Goal: Task Accomplishment & Management: Manage account settings

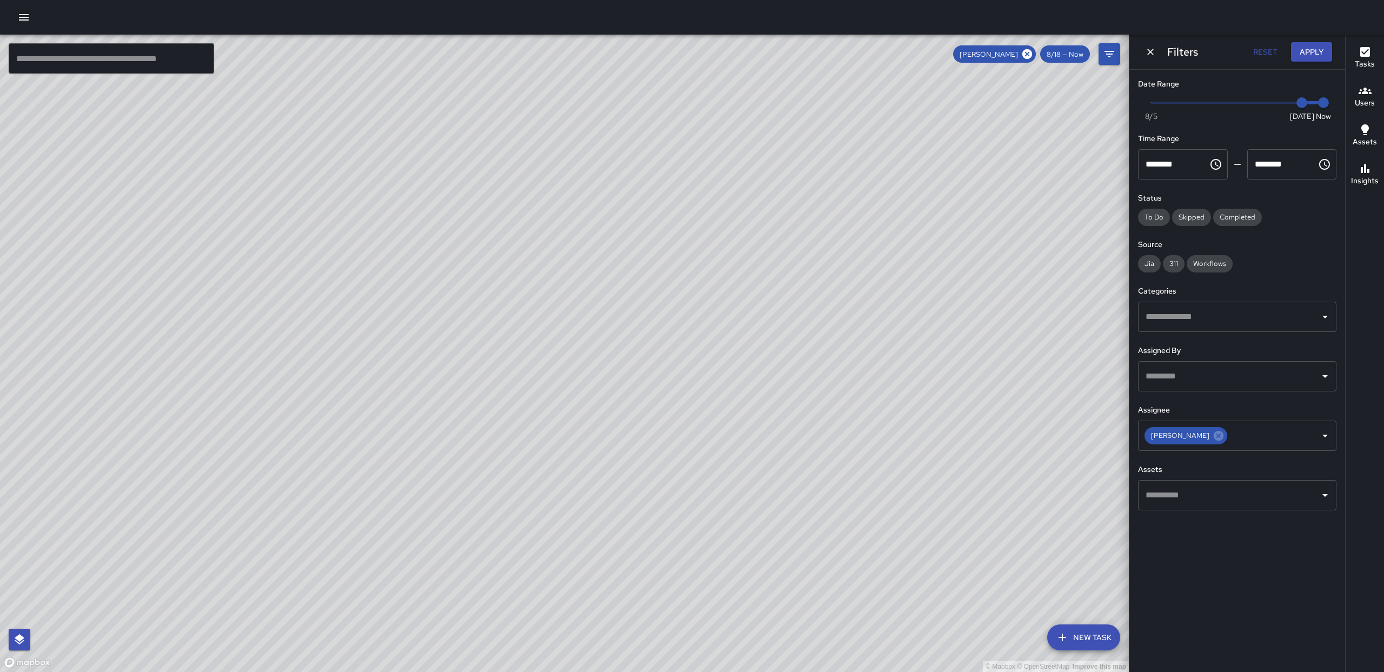
click at [1212, 438] on icon at bounding box center [1218, 436] width 12 height 12
click at [1074, 53] on span "8/20 — Now" at bounding box center [1063, 54] width 52 height 9
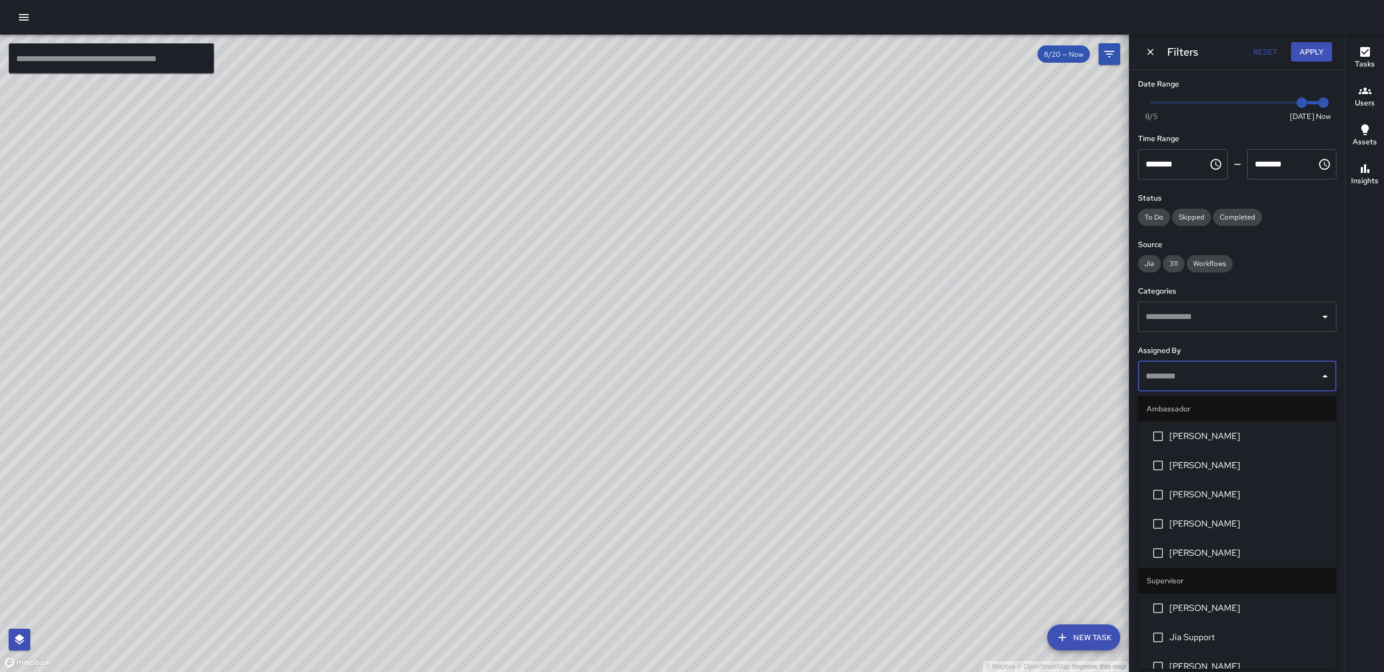
click at [1285, 377] on input "text" at bounding box center [1229, 376] width 172 height 21
click at [1228, 444] on li "[PERSON_NAME]" at bounding box center [1237, 436] width 198 height 29
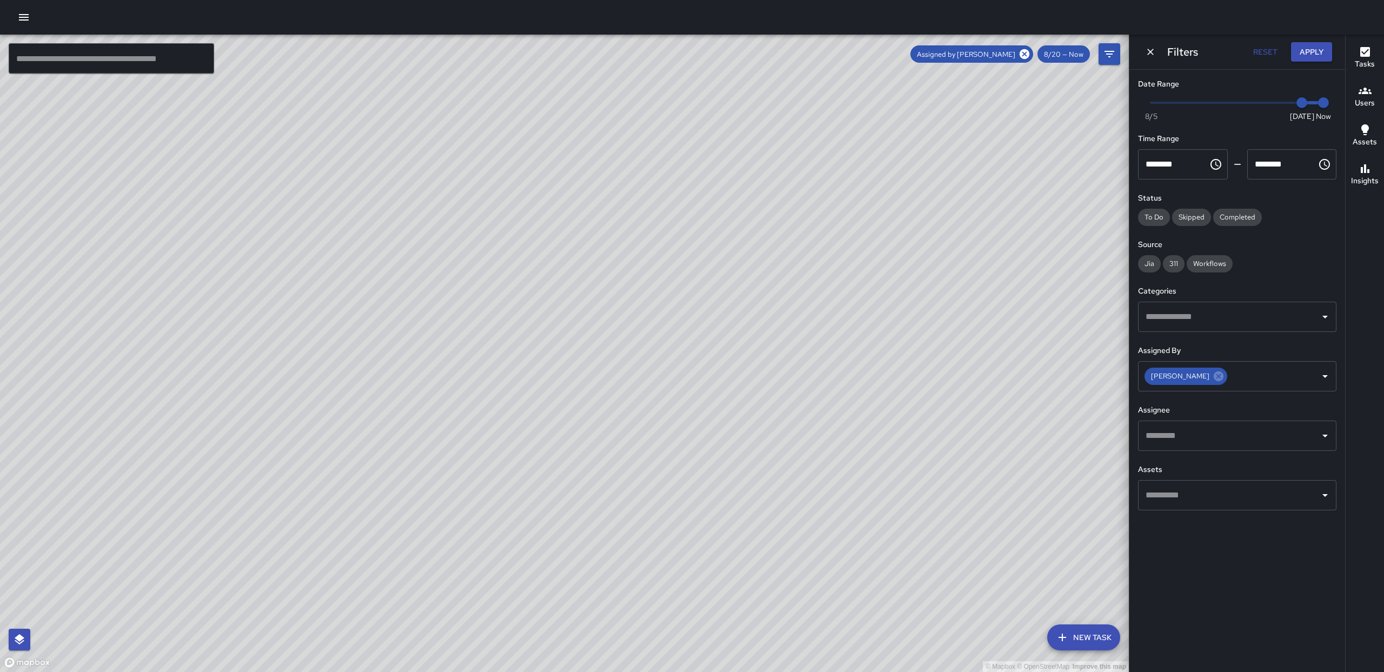
drag, startPoint x: 918, startPoint y: 345, endPoint x: 1214, endPoint y: 330, distance: 295.6
click at [1015, 328] on div "© Mapbox © OpenStreetMap Improve this map" at bounding box center [564, 353] width 1129 height 637
click at [1214, 377] on icon at bounding box center [1219, 376] width 10 height 10
click at [1325, 435] on icon "Open" at bounding box center [1324, 436] width 5 height 3
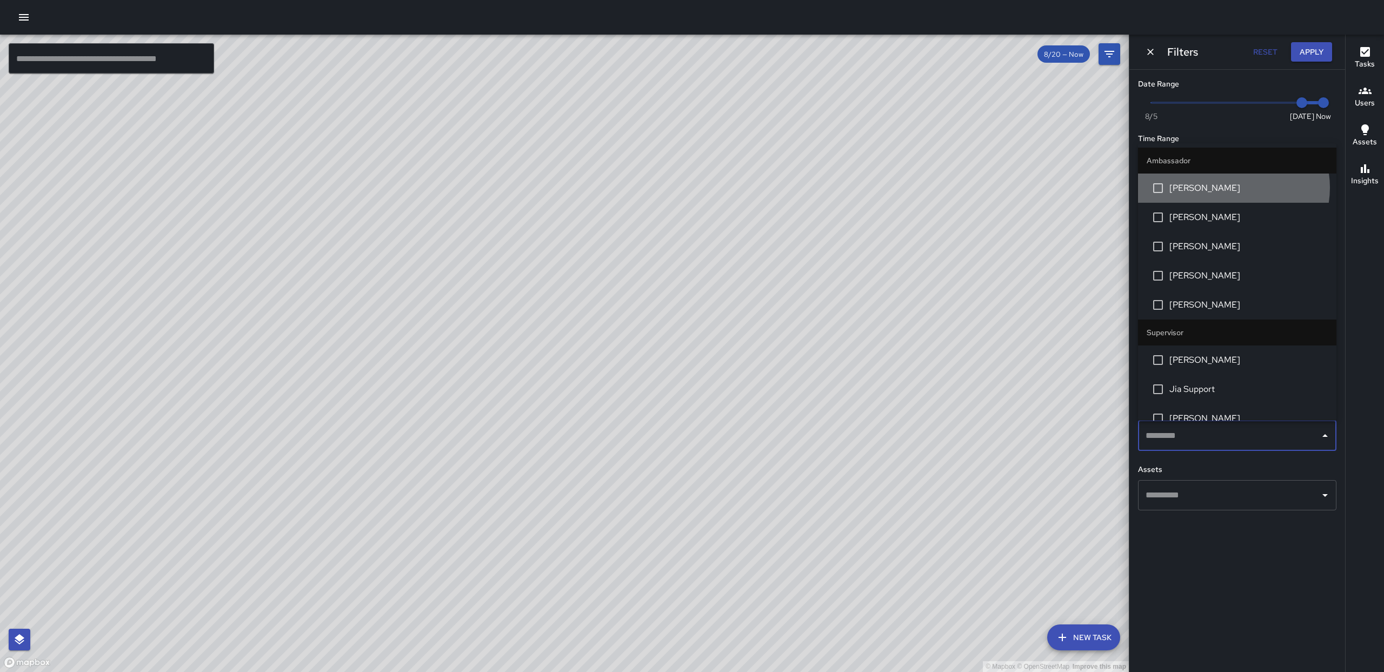
click at [1231, 188] on span "[PERSON_NAME]" at bounding box center [1248, 188] width 158 height 13
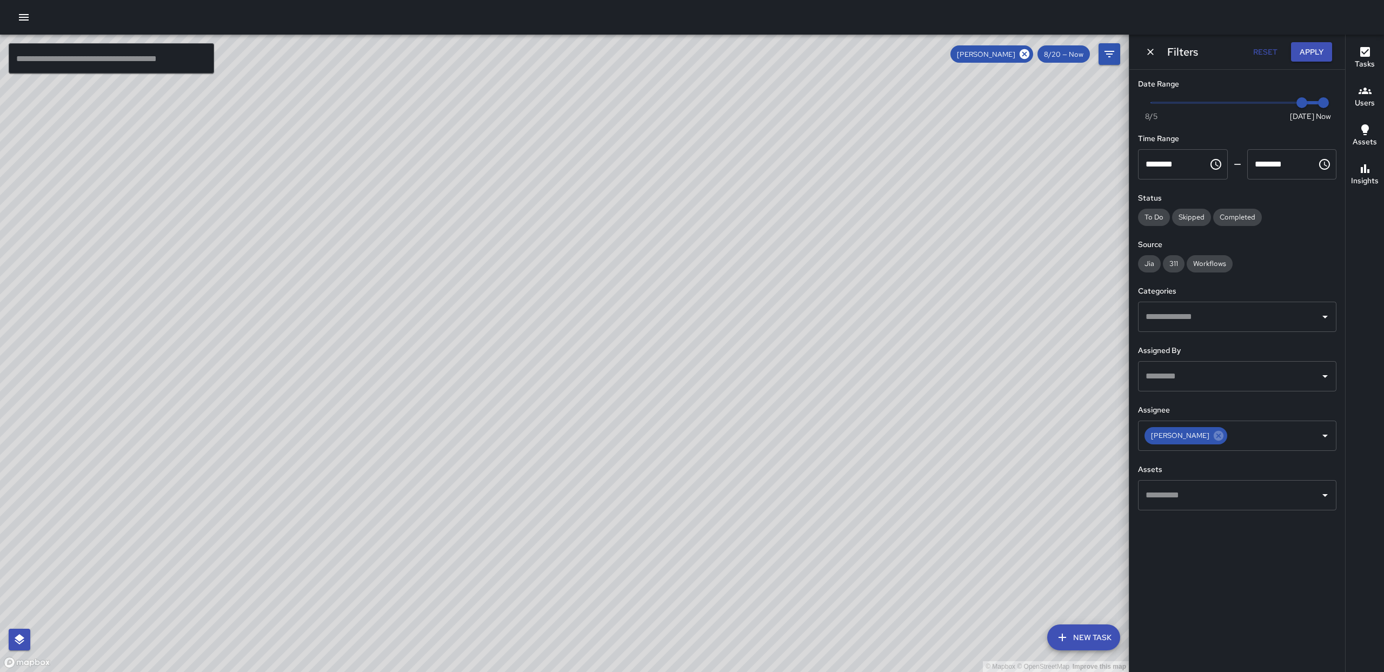
drag, startPoint x: 1026, startPoint y: 236, endPoint x: 1052, endPoint y: 245, distance: 27.9
click at [1052, 245] on div "© Mapbox © OpenStreetMap Improve this map" at bounding box center [564, 353] width 1129 height 637
drag, startPoint x: 1012, startPoint y: 269, endPoint x: 932, endPoint y: 455, distance: 201.9
click at [979, 190] on div "© Mapbox © OpenStreetMap Improve this map" at bounding box center [564, 353] width 1129 height 637
drag, startPoint x: 851, startPoint y: 554, endPoint x: 854, endPoint y: 479, distance: 74.6
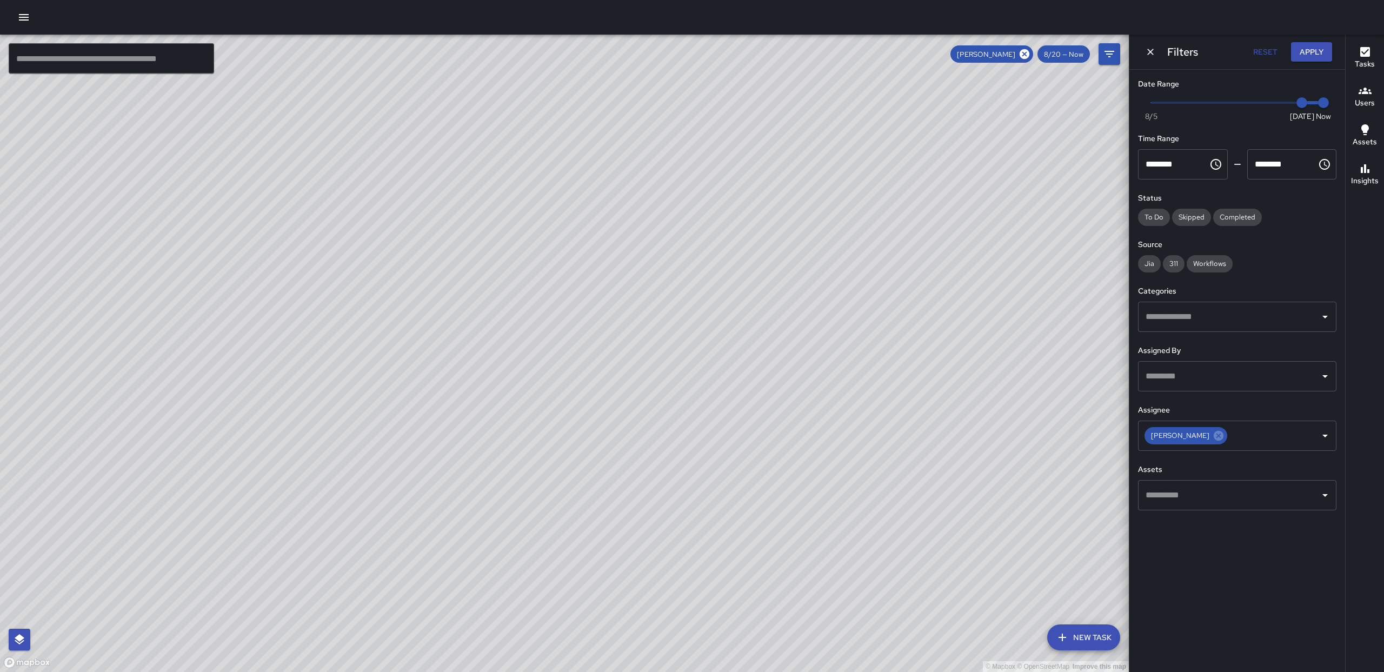
click at [854, 479] on div "© Mapbox © OpenStreetMap Improve this map" at bounding box center [564, 353] width 1129 height 637
drag, startPoint x: 1299, startPoint y: 108, endPoint x: 1328, endPoint y: 108, distance: 29.2
click at [1328, 108] on div "Now [DATE] [DATE] 11:31 am" at bounding box center [1237, 110] width 198 height 30
drag, startPoint x: 1010, startPoint y: 384, endPoint x: 992, endPoint y: 314, distance: 72.1
click at [1046, 190] on div "© Mapbox © OpenStreetMap Improve this map" at bounding box center [564, 353] width 1129 height 637
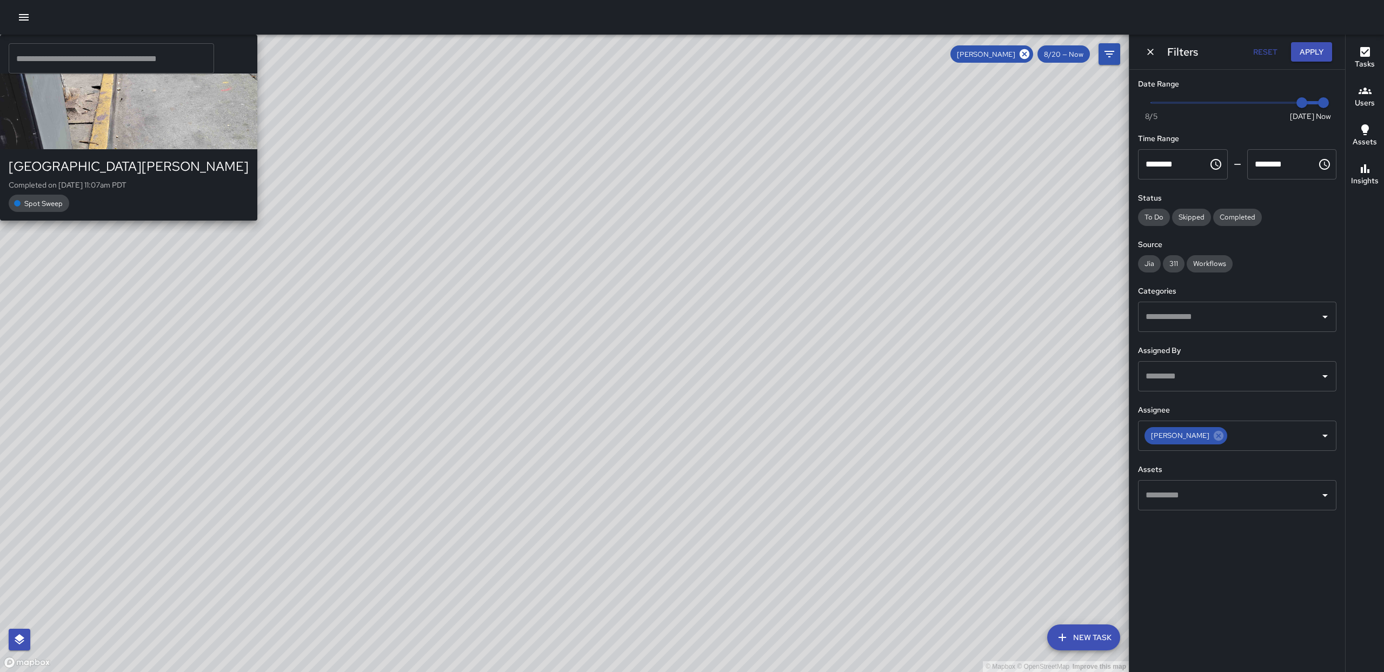
click at [257, 221] on div "AE [PERSON_NAME] 895 [PERSON_NAME][GEOGRAPHIC_DATA] Completed on [DATE] 11:07am…" at bounding box center [128, 128] width 257 height 186
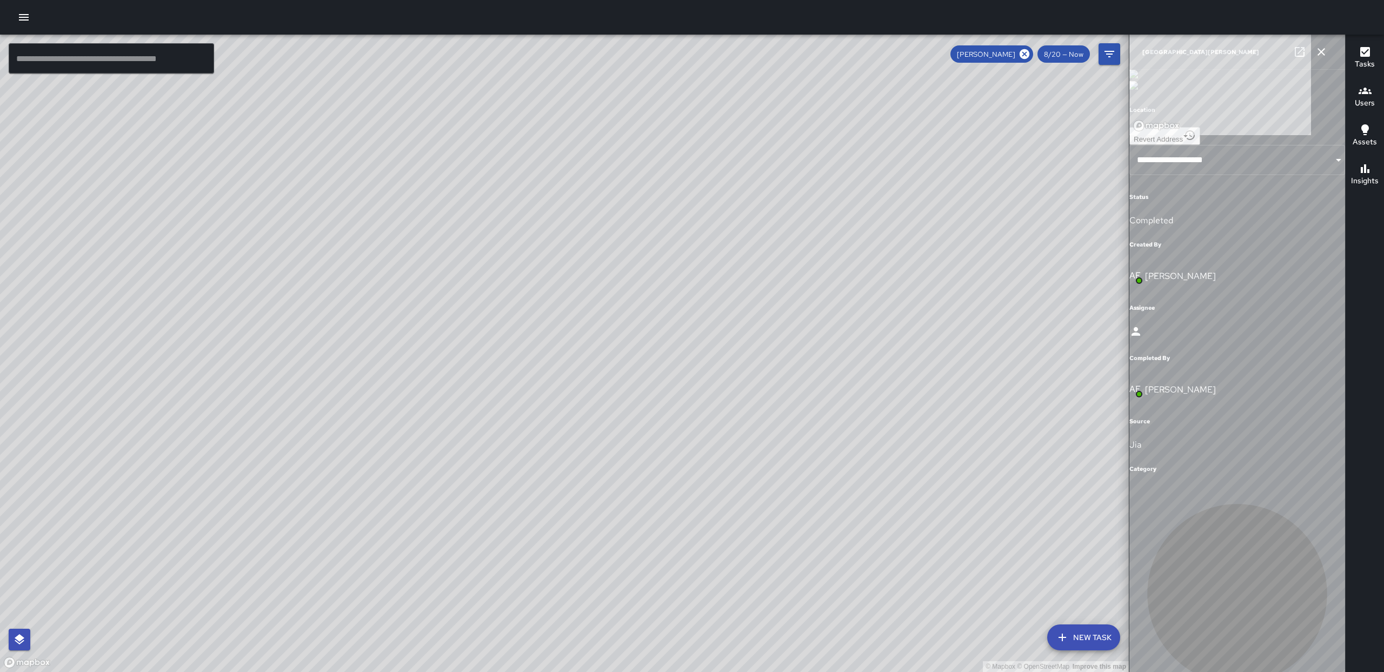
type input "**********"
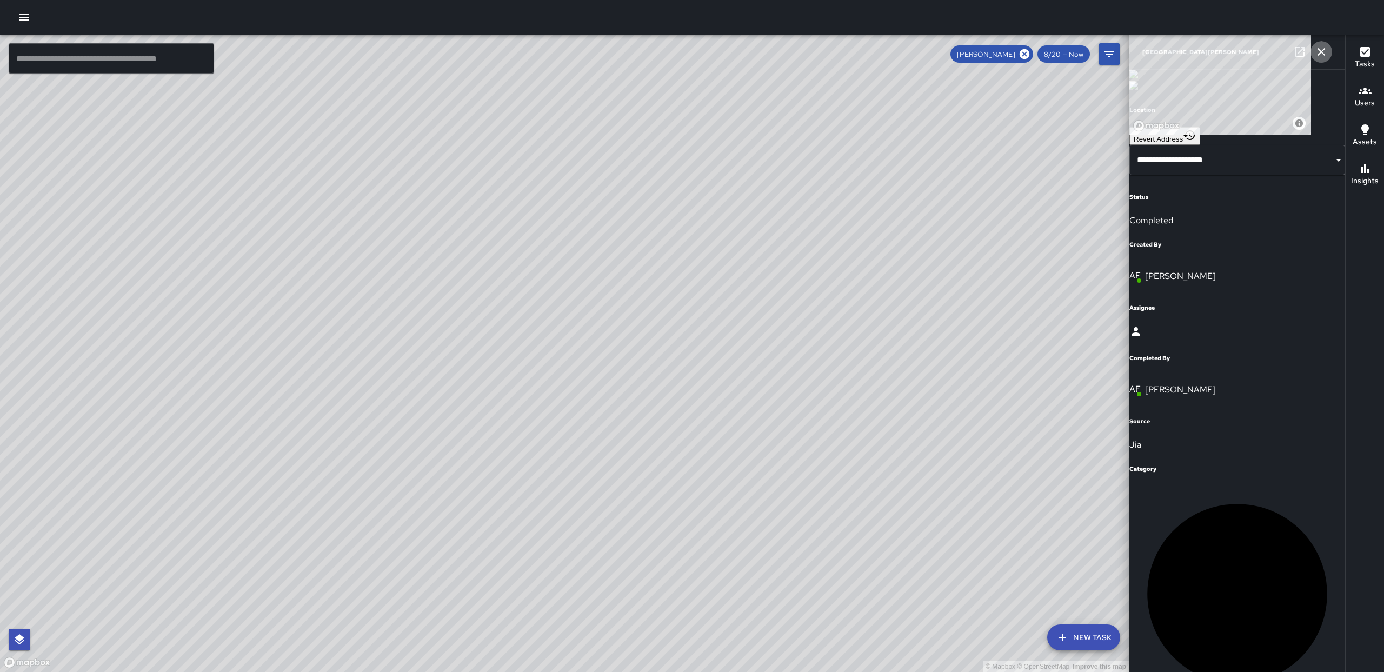
click at [1322, 57] on icon "button" at bounding box center [1321, 51] width 13 height 13
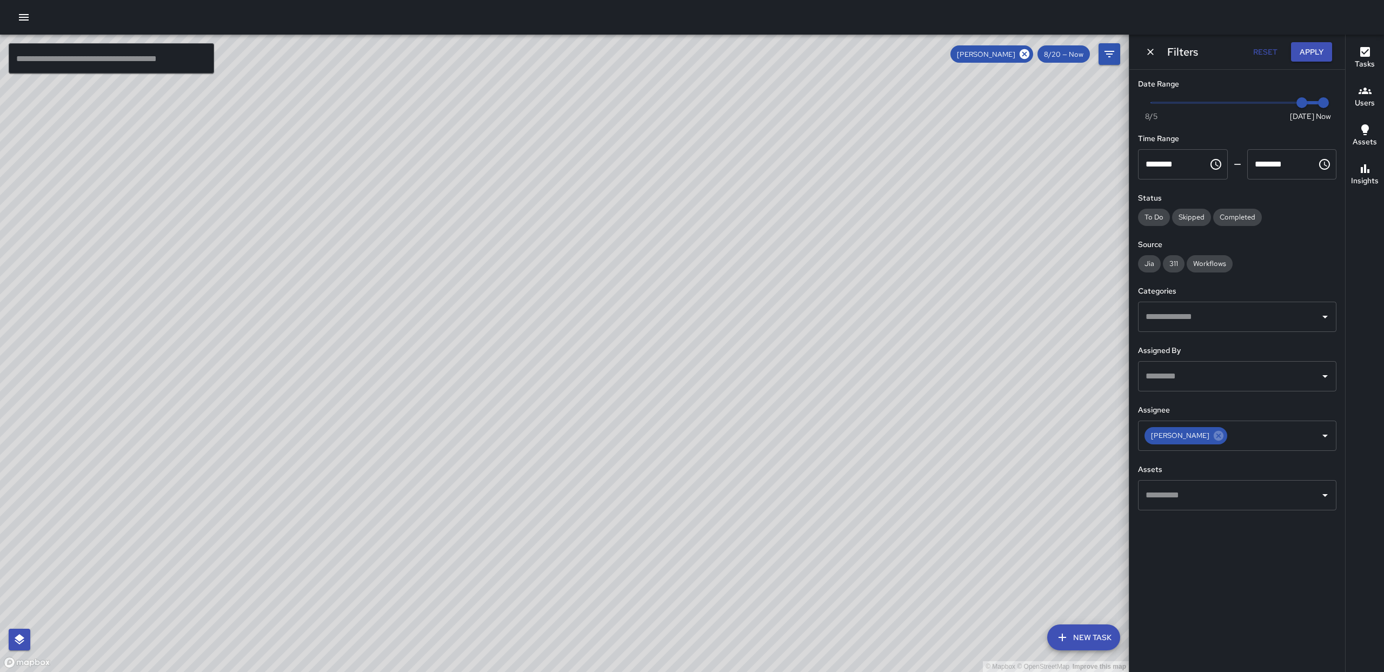
drag, startPoint x: 971, startPoint y: 179, endPoint x: 977, endPoint y: 268, distance: 88.8
click at [977, 268] on div "© Mapbox © OpenStreetMap Improve this map" at bounding box center [564, 353] width 1129 height 637
click at [1259, 49] on button "Reset" at bounding box center [1265, 52] width 35 height 20
click at [1296, 438] on input "text" at bounding box center [1229, 435] width 172 height 21
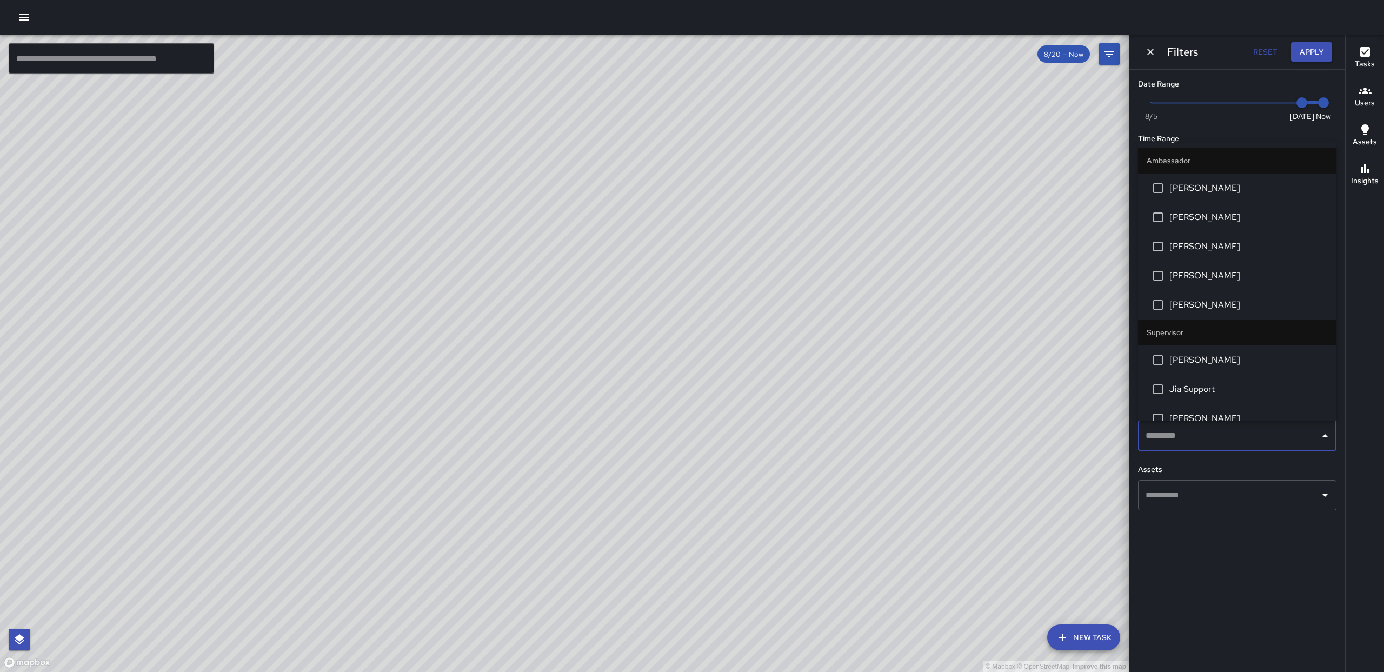
click at [1214, 195] on li "[PERSON_NAME]" at bounding box center [1237, 188] width 198 height 29
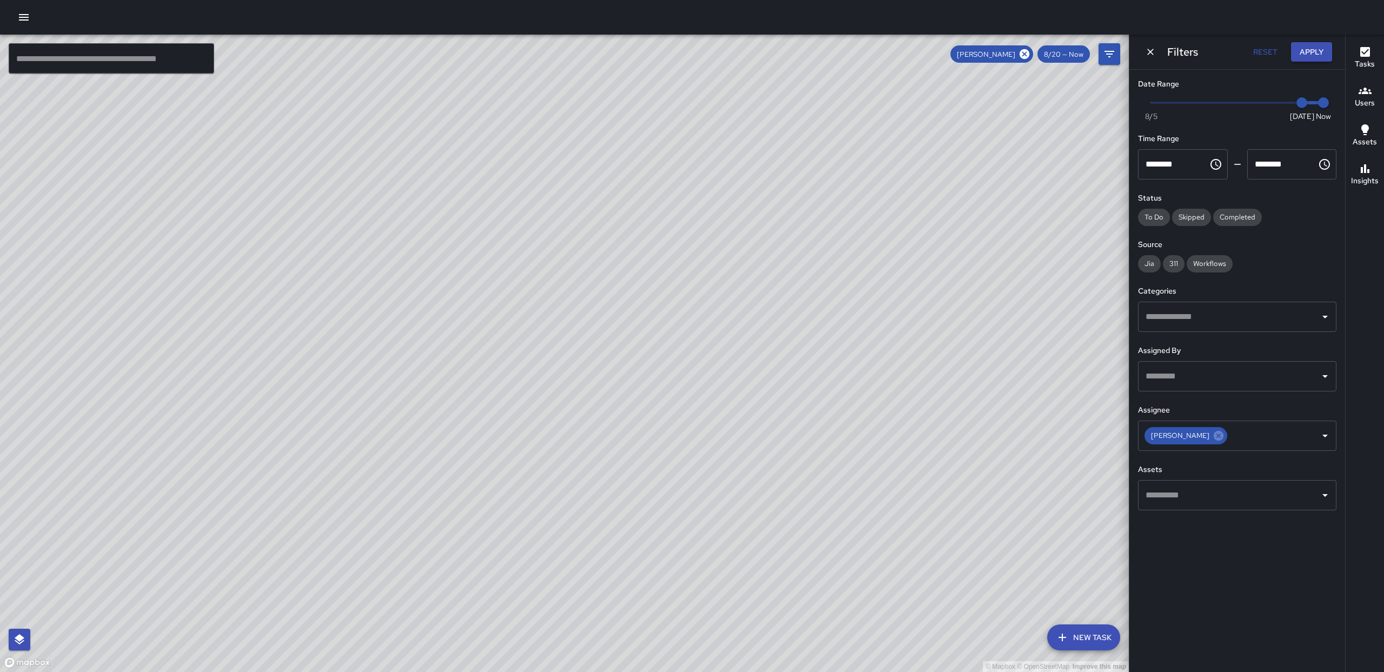
drag, startPoint x: 1054, startPoint y: 292, endPoint x: 1001, endPoint y: 355, distance: 82.2
click at [1122, 522] on div "© Mapbox © OpenStreetMap Improve this map" at bounding box center [564, 353] width 1129 height 637
drag, startPoint x: 930, startPoint y: 216, endPoint x: 934, endPoint y: 347, distance: 131.4
click at [956, 288] on div "© Mapbox © OpenStreetMap Improve this map" at bounding box center [564, 353] width 1129 height 637
drag, startPoint x: 744, startPoint y: 194, endPoint x: 779, endPoint y: 339, distance: 149.6
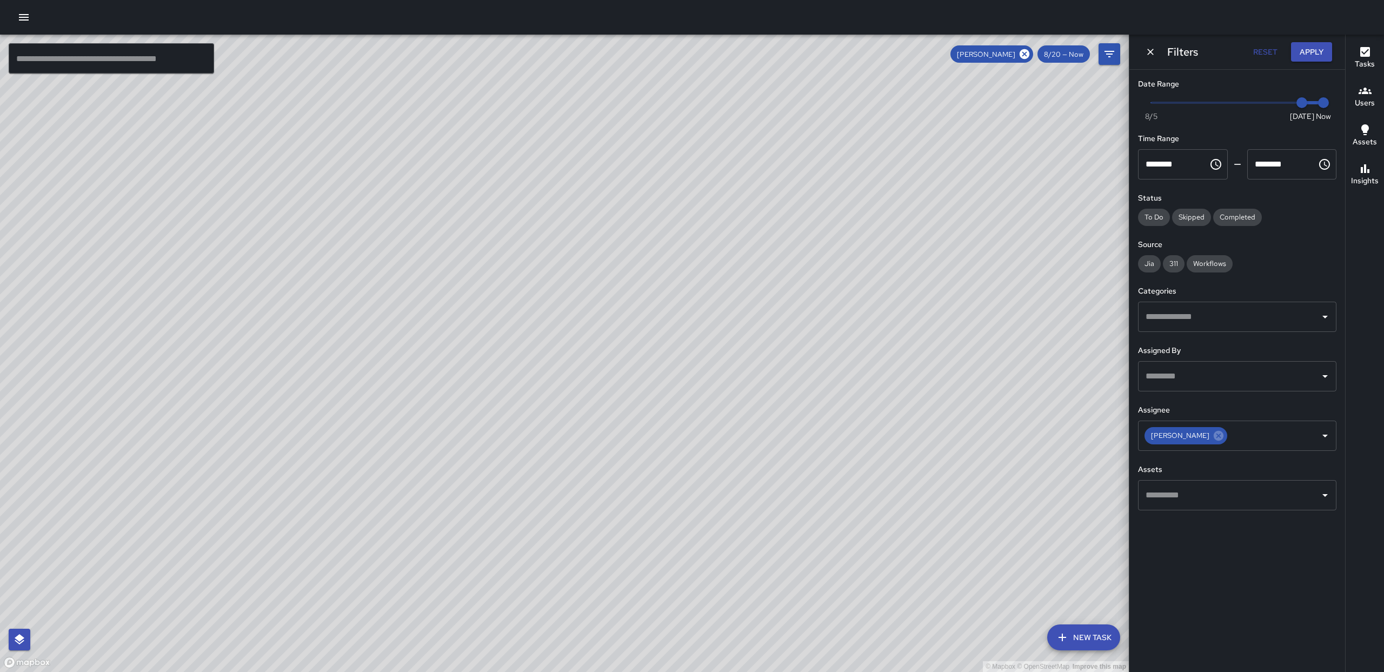
click at [784, 344] on div "© Mapbox © OpenStreetMap Improve this map" at bounding box center [564, 353] width 1129 height 637
drag, startPoint x: 953, startPoint y: 410, endPoint x: 858, endPoint y: 421, distance: 95.2
click at [855, 416] on div "© Mapbox © OpenStreetMap Improve this map" at bounding box center [564, 353] width 1129 height 637
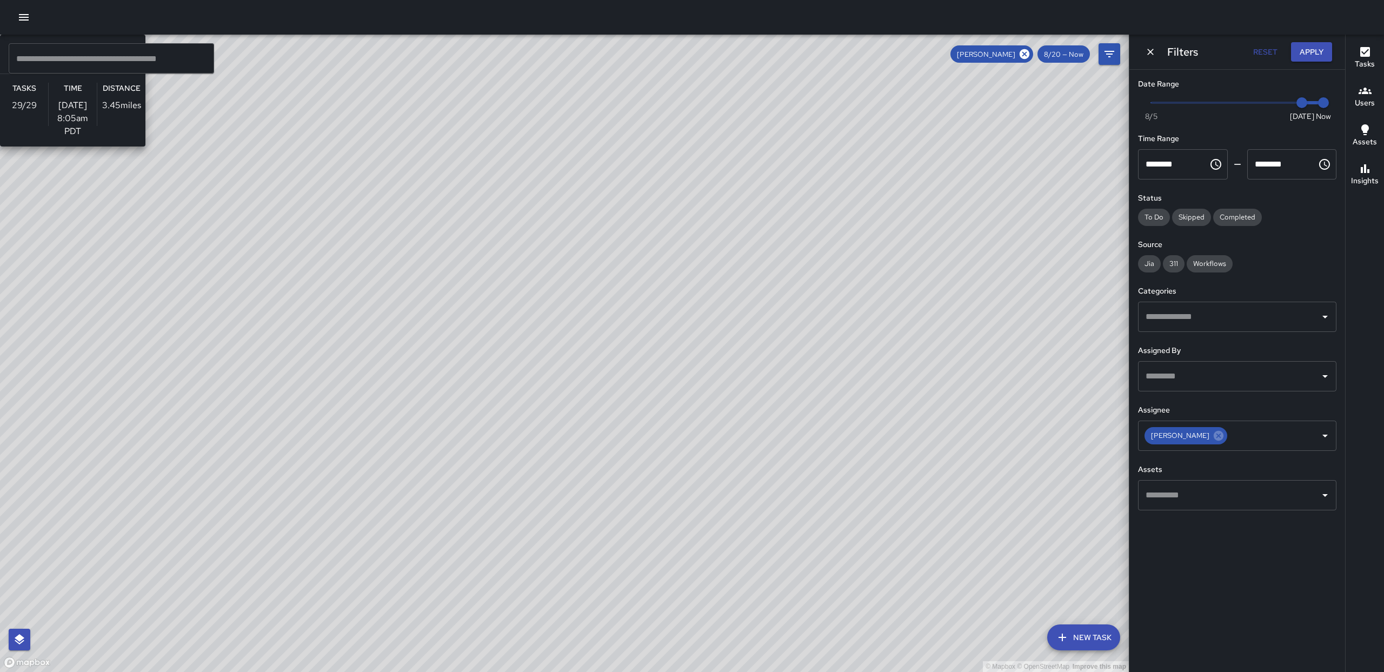
drag, startPoint x: 806, startPoint y: 297, endPoint x: 843, endPoint y: 332, distance: 51.2
click at [847, 510] on div "© Mapbox © OpenStreetMap Improve this map AE [PERSON_NAME] Ambassador Tasks 29 …" at bounding box center [564, 353] width 1129 height 637
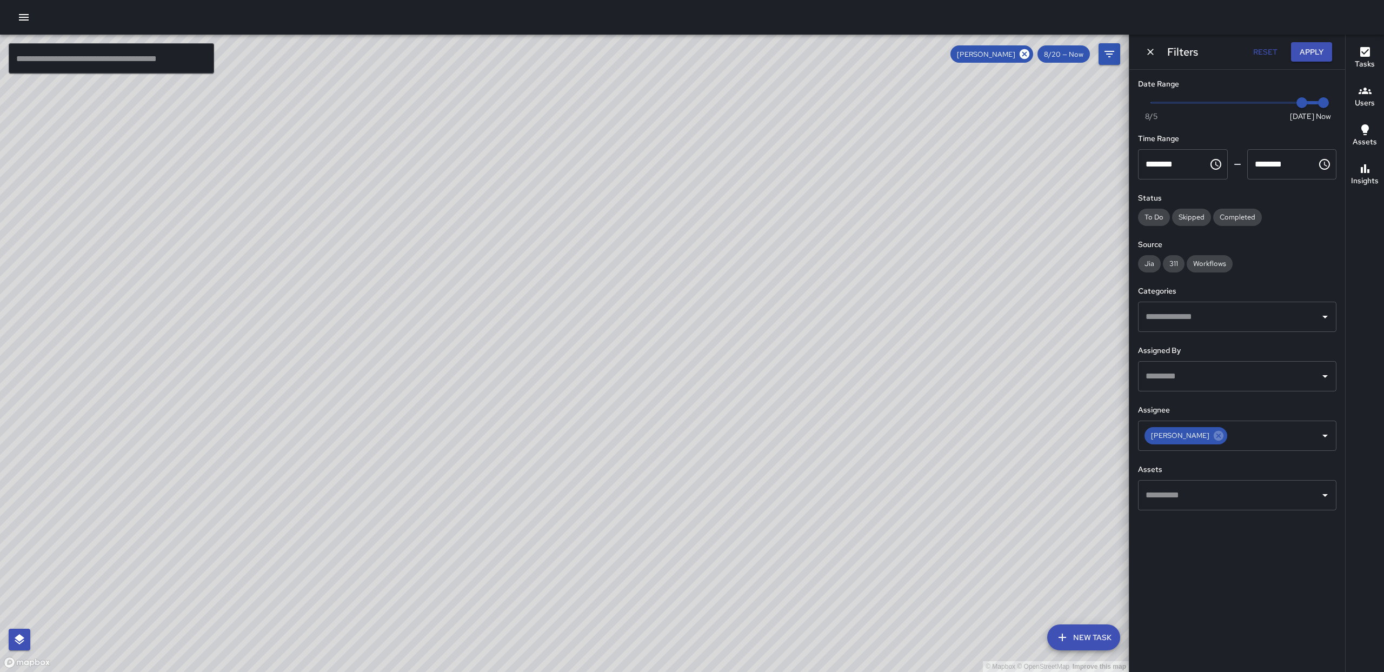
drag, startPoint x: 830, startPoint y: 291, endPoint x: 872, endPoint y: 395, distance: 111.7
click at [845, 451] on div "© Mapbox © OpenStreetMap Improve this map" at bounding box center [564, 353] width 1129 height 637
drag, startPoint x: 933, startPoint y: 334, endPoint x: 905, endPoint y: 203, distance: 133.8
click at [945, 430] on div "© Mapbox © OpenStreetMap Improve this map" at bounding box center [564, 353] width 1129 height 637
drag, startPoint x: 624, startPoint y: 382, endPoint x: 689, endPoint y: 175, distance: 216.6
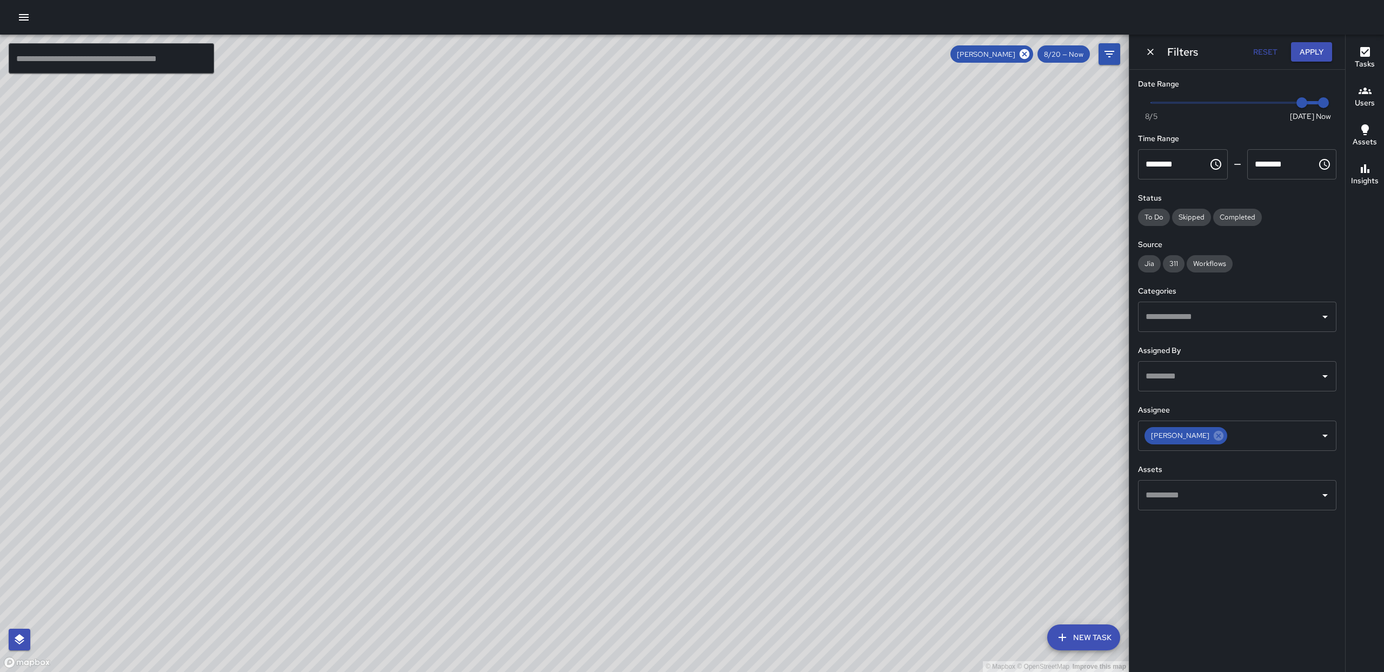
click at [689, 175] on div "© Mapbox © OpenStreetMap Improve this map" at bounding box center [564, 353] width 1129 height 637
drag, startPoint x: 807, startPoint y: 472, endPoint x: 723, endPoint y: 184, distance: 300.0
click at [722, 188] on div "© Mapbox © OpenStreetMap Improve this map" at bounding box center [564, 353] width 1129 height 637
drag, startPoint x: 798, startPoint y: 202, endPoint x: 938, endPoint y: 313, distance: 178.1
click at [658, 497] on div "© Mapbox © OpenStreetMap Improve this map" at bounding box center [564, 353] width 1129 height 637
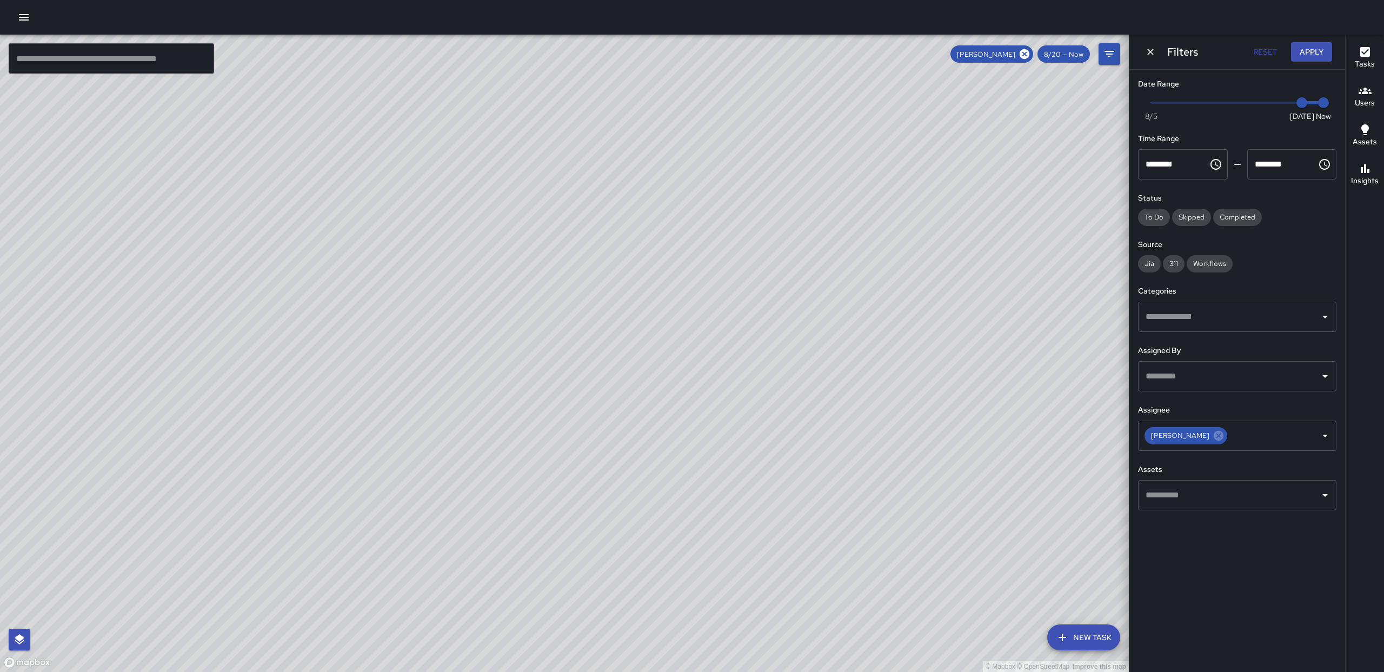
click at [1024, 50] on icon at bounding box center [1024, 54] width 10 height 10
click at [1312, 429] on input "text" at bounding box center [1229, 435] width 172 height 21
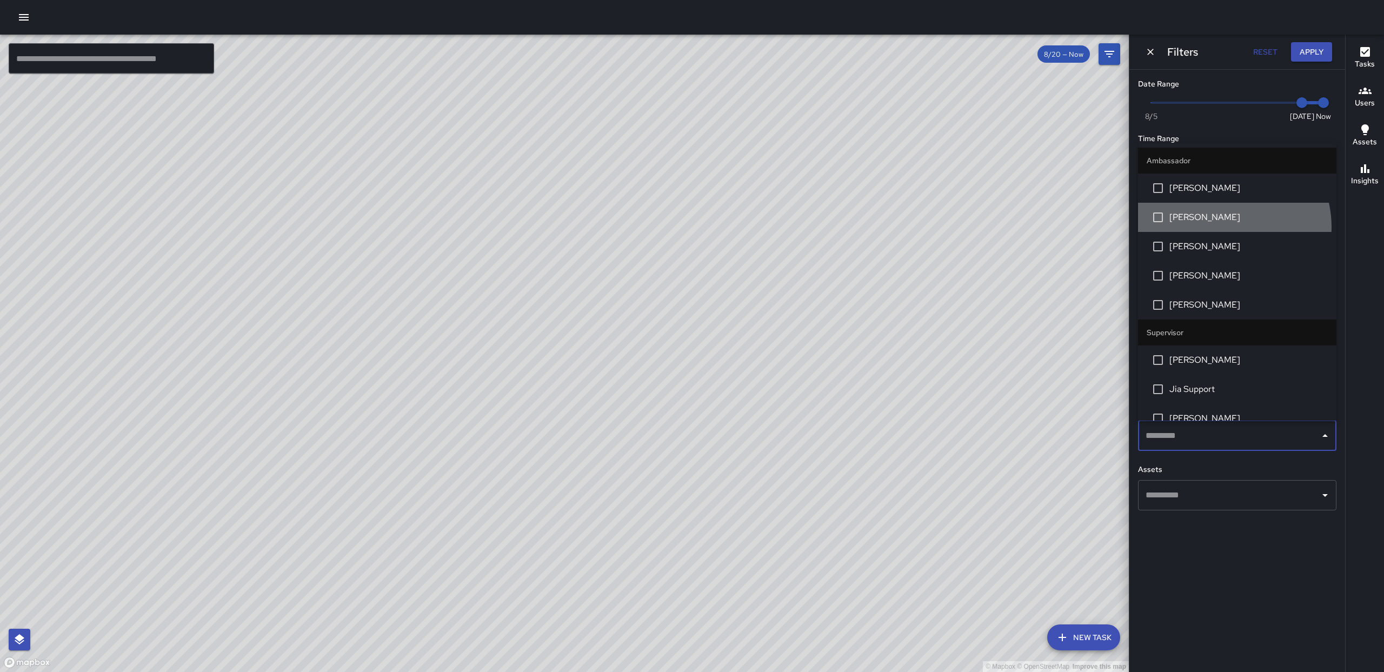
click at [1219, 227] on li "[PERSON_NAME]" at bounding box center [1237, 217] width 198 height 29
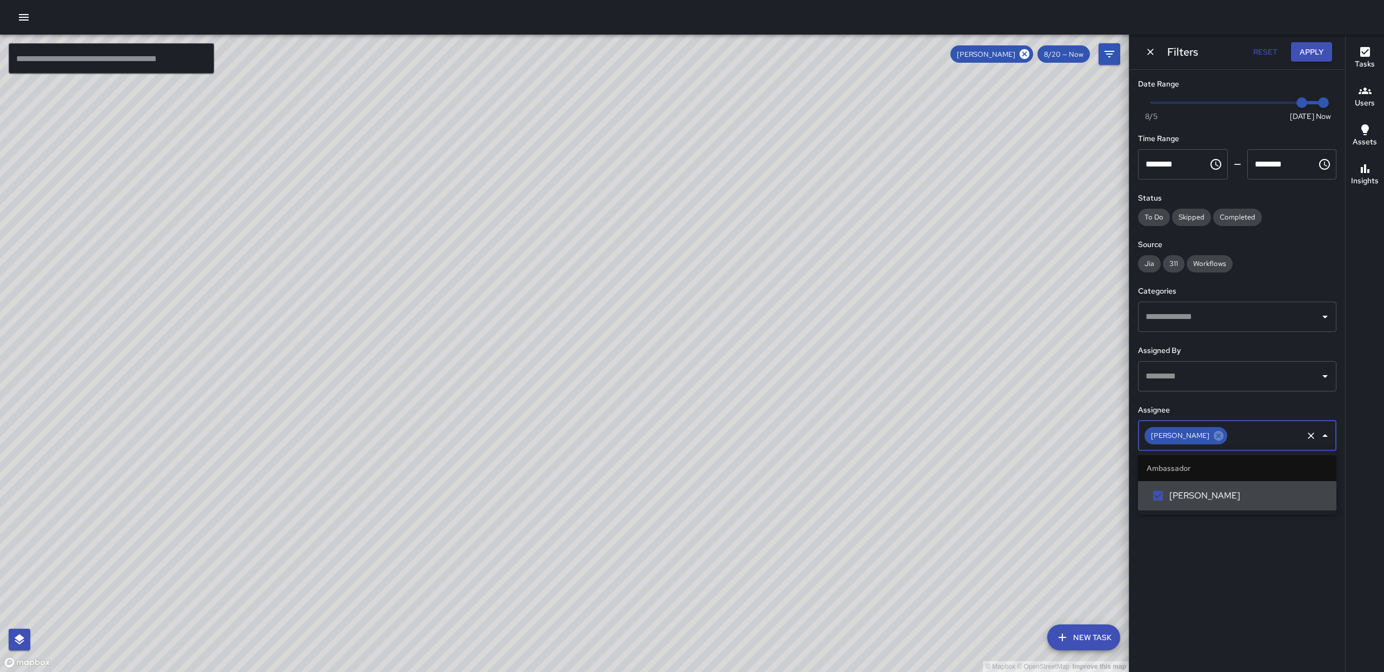
click at [1312, 435] on icon "Clear" at bounding box center [1310, 435] width 11 height 11
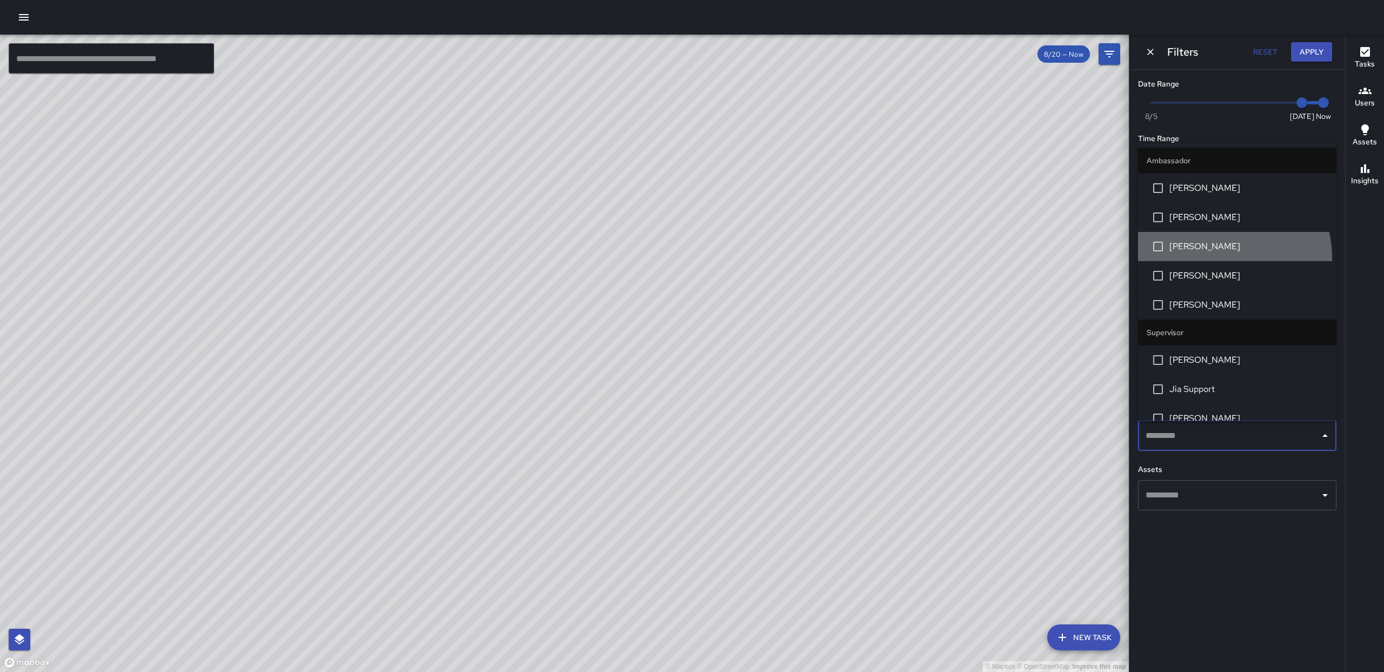
click at [1223, 257] on li "[PERSON_NAME]" at bounding box center [1237, 246] width 198 height 29
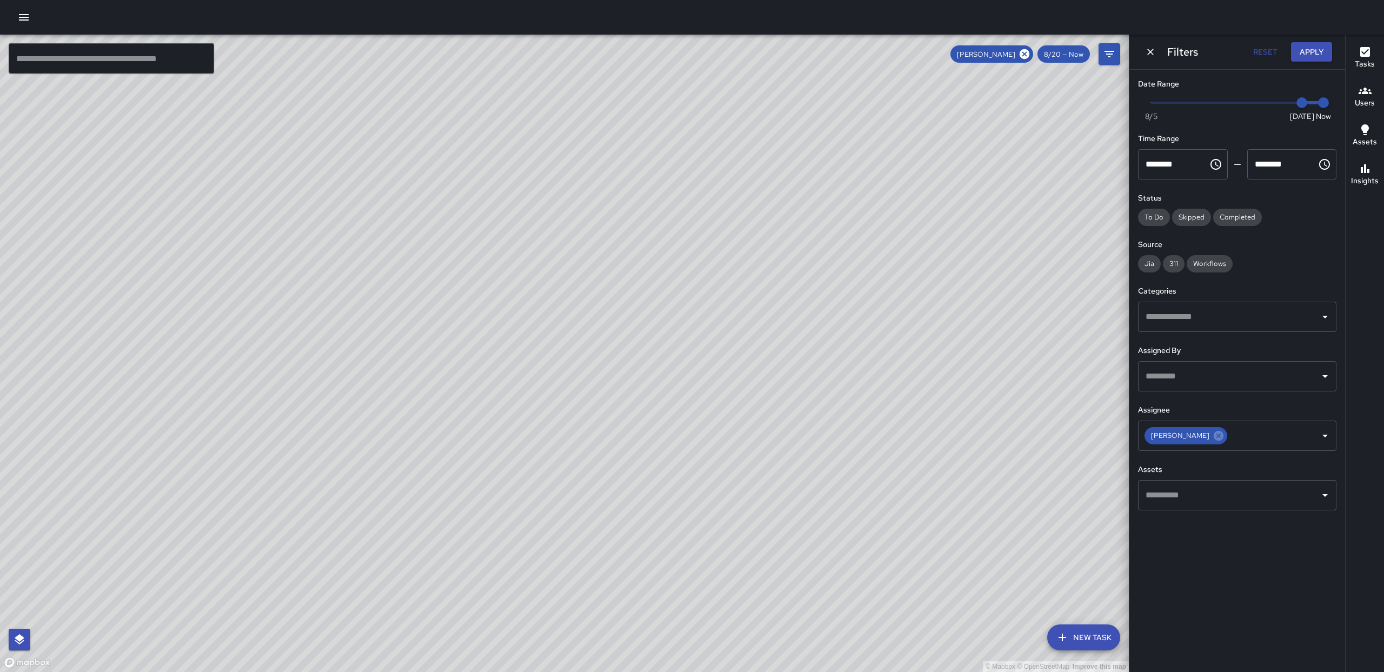
drag, startPoint x: 592, startPoint y: 311, endPoint x: 681, endPoint y: 402, distance: 126.9
click at [572, 231] on div "© Mapbox © OpenStreetMap Improve this map" at bounding box center [564, 353] width 1129 height 637
drag, startPoint x: 645, startPoint y: 386, endPoint x: 622, endPoint y: 272, distance: 116.4
click at [622, 272] on div "© Mapbox © OpenStreetMap Improve this map" at bounding box center [564, 353] width 1129 height 637
drag, startPoint x: 710, startPoint y: 331, endPoint x: 1099, endPoint y: 281, distance: 393.0
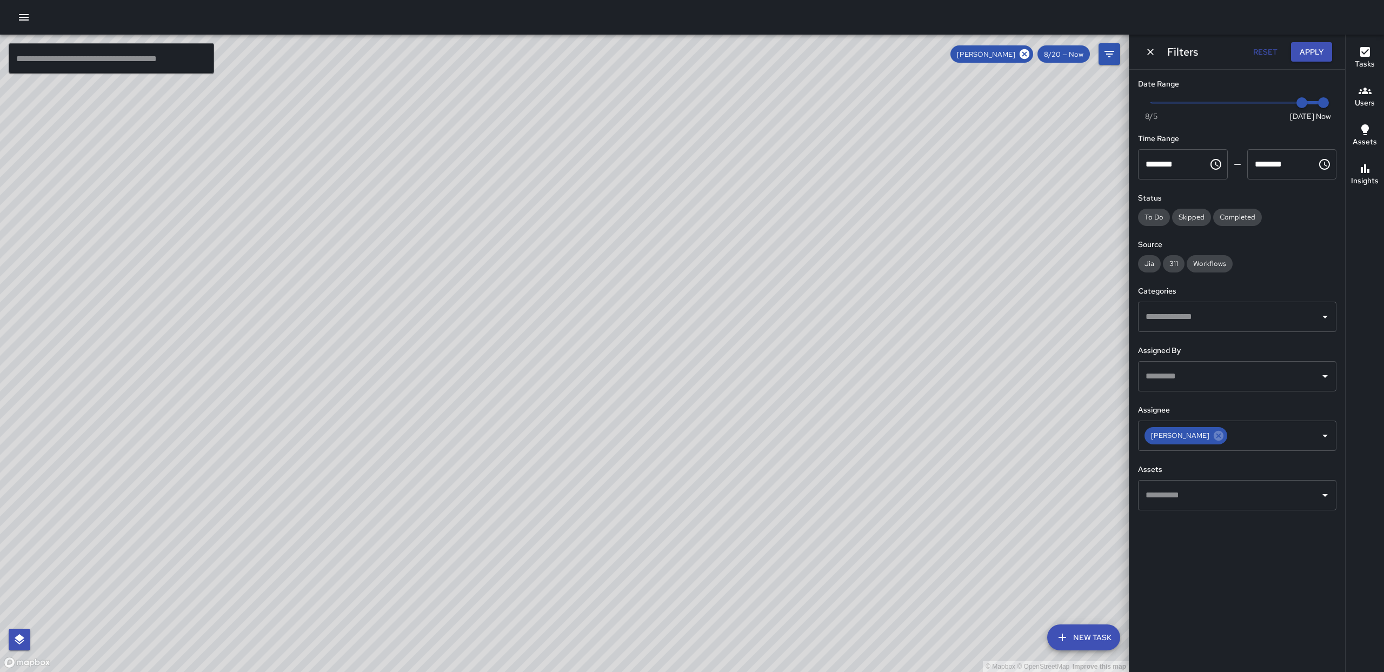
click at [712, 417] on div "© Mapbox © OpenStreetMap Improve this map" at bounding box center [564, 353] width 1129 height 637
click at [1219, 441] on div "[PERSON_NAME]" at bounding box center [1185, 435] width 83 height 17
drag, startPoint x: 1217, startPoint y: 437, endPoint x: 1225, endPoint y: 439, distance: 8.8
click at [1215, 438] on icon at bounding box center [1219, 436] width 10 height 10
click at [1326, 440] on icon "Open" at bounding box center [1324, 435] width 13 height 13
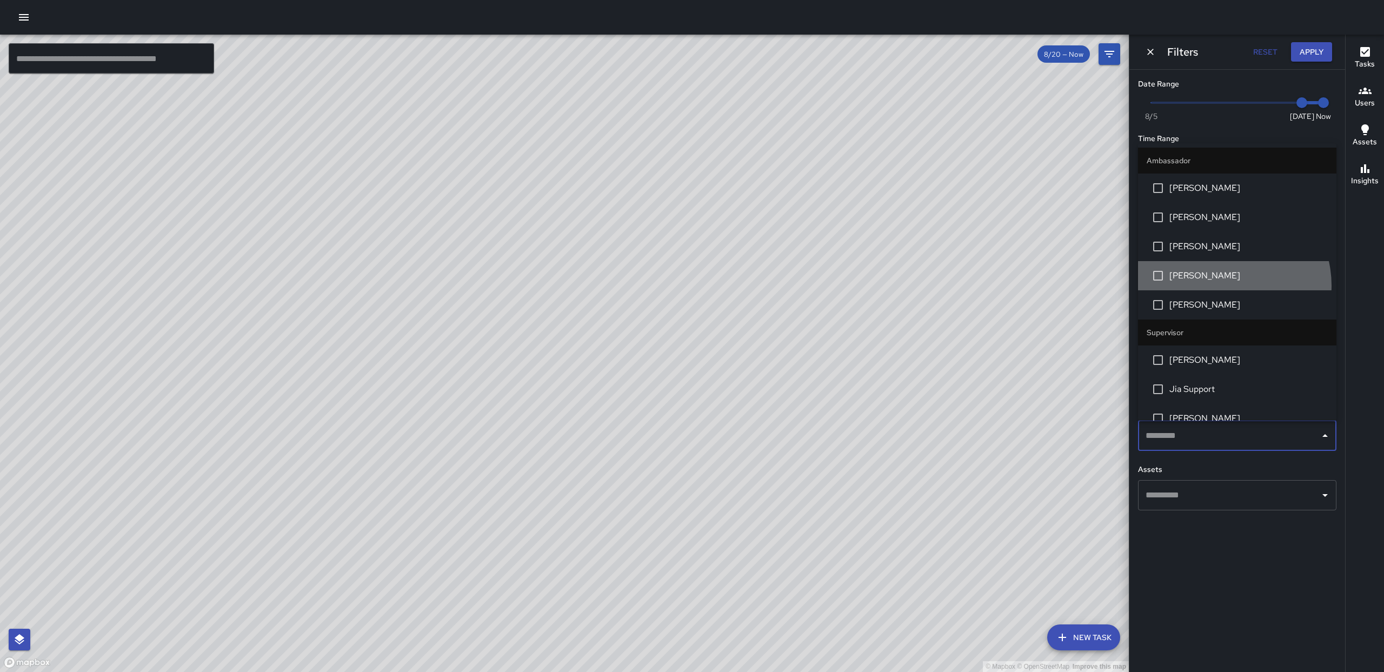
click at [1222, 285] on li "[PERSON_NAME]" at bounding box center [1237, 275] width 198 height 29
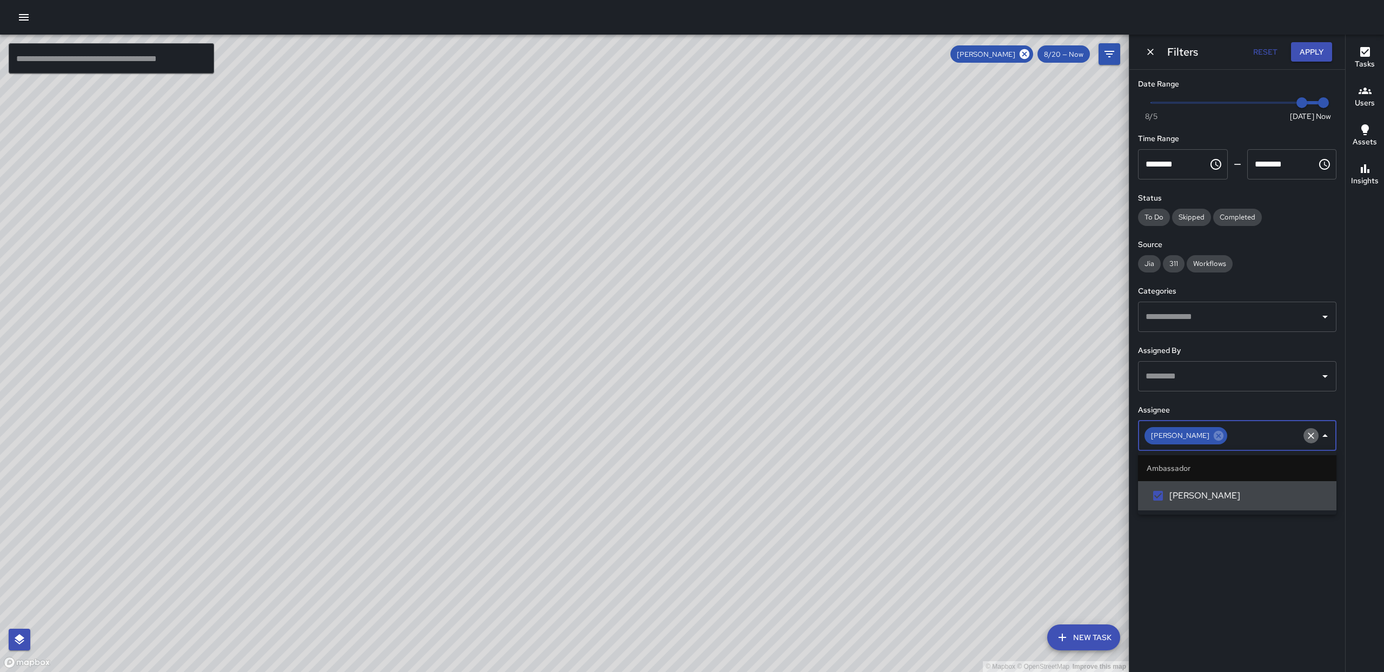
click at [1305, 438] on icon "Clear" at bounding box center [1310, 435] width 11 height 11
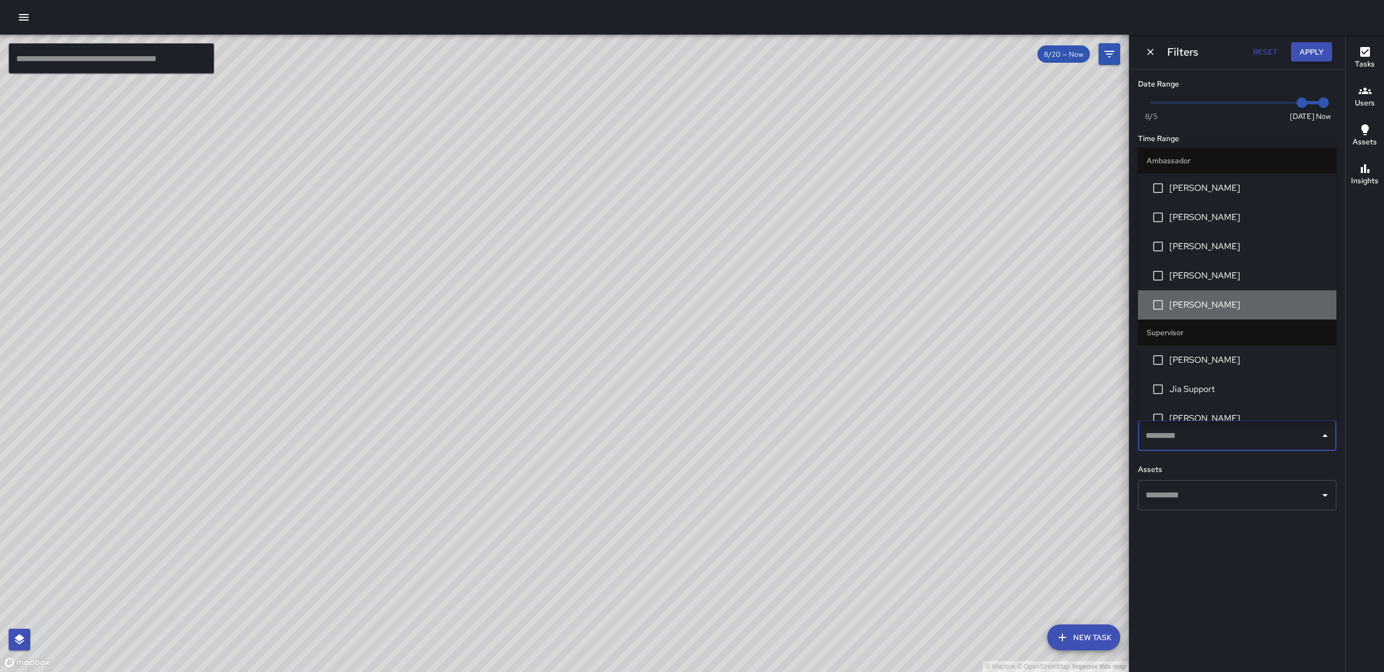
click at [1253, 308] on span "[PERSON_NAME]" at bounding box center [1248, 304] width 158 height 13
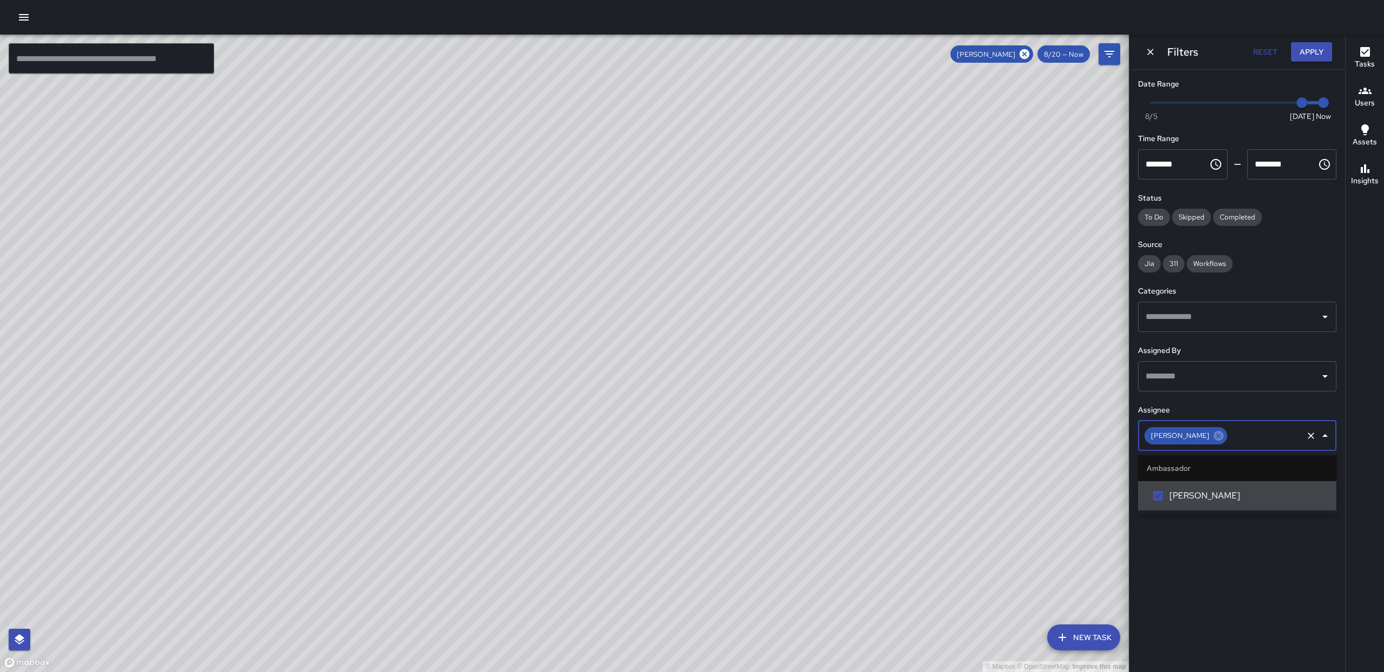
click at [1224, 437] on icon at bounding box center [1218, 436] width 12 height 12
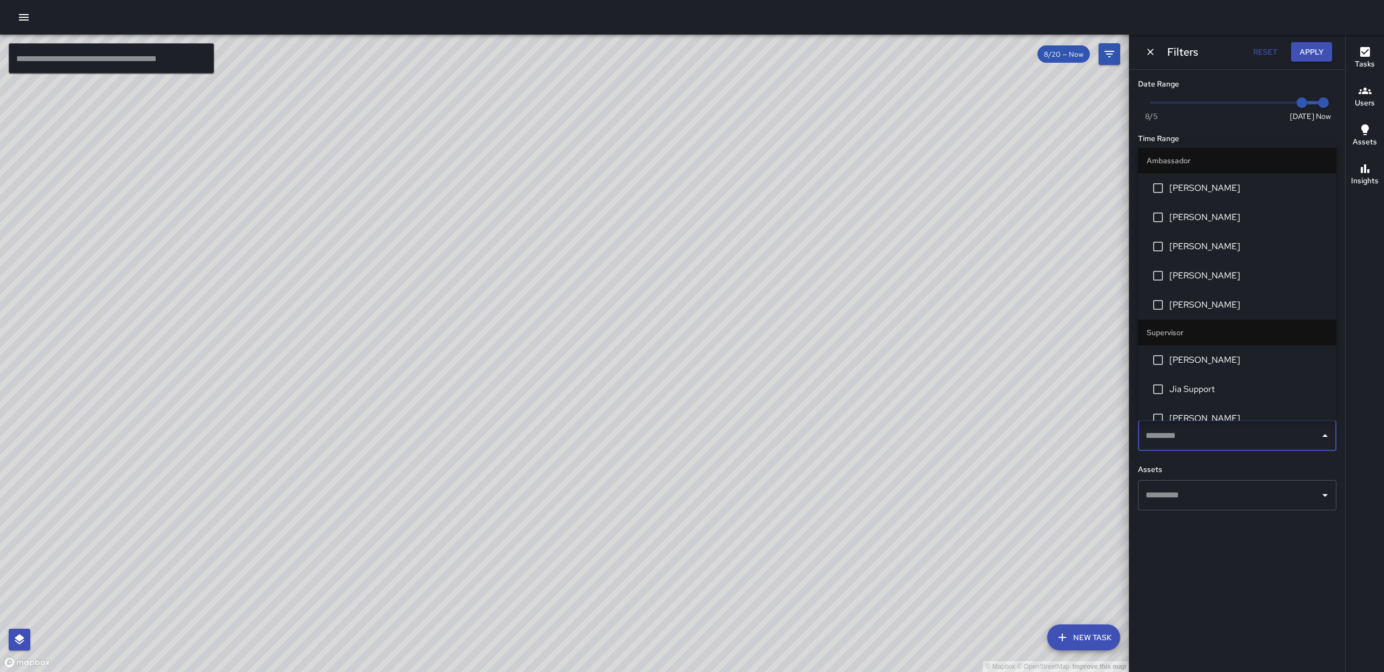
click at [24, 19] on icon "button" at bounding box center [24, 17] width 10 height 6
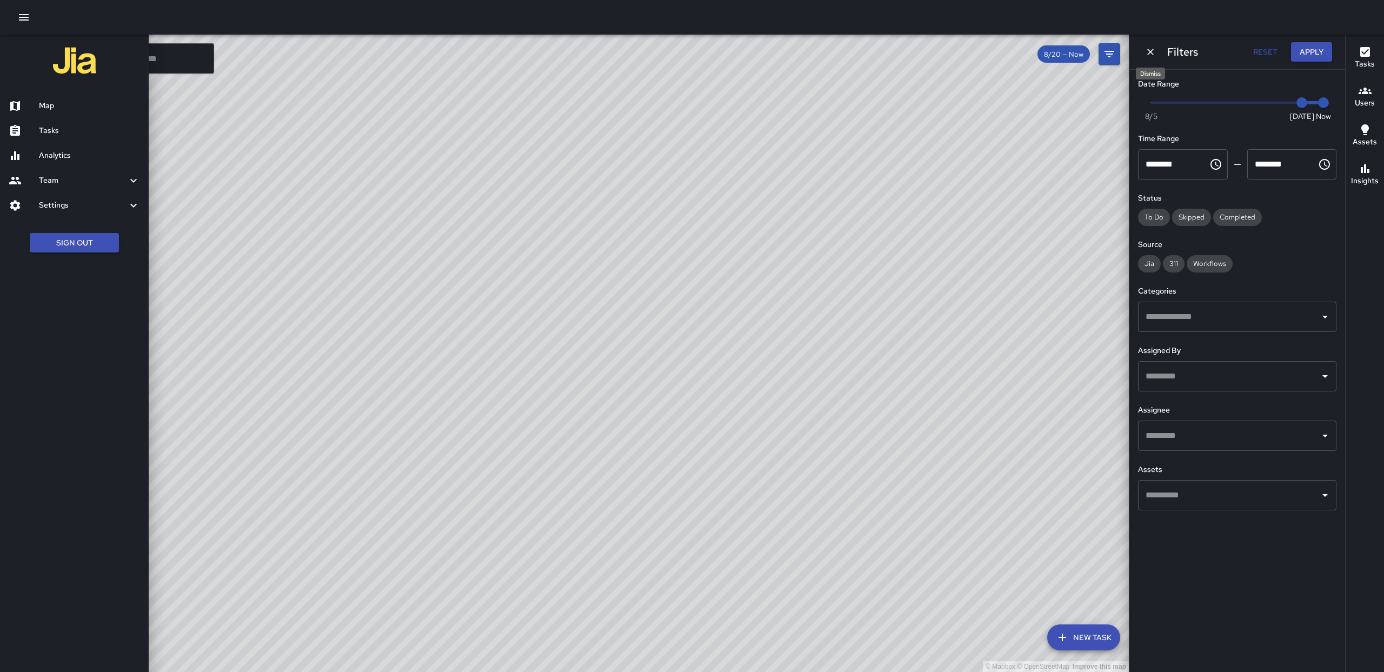
click at [1151, 53] on icon "Dismiss" at bounding box center [1150, 51] width 11 height 11
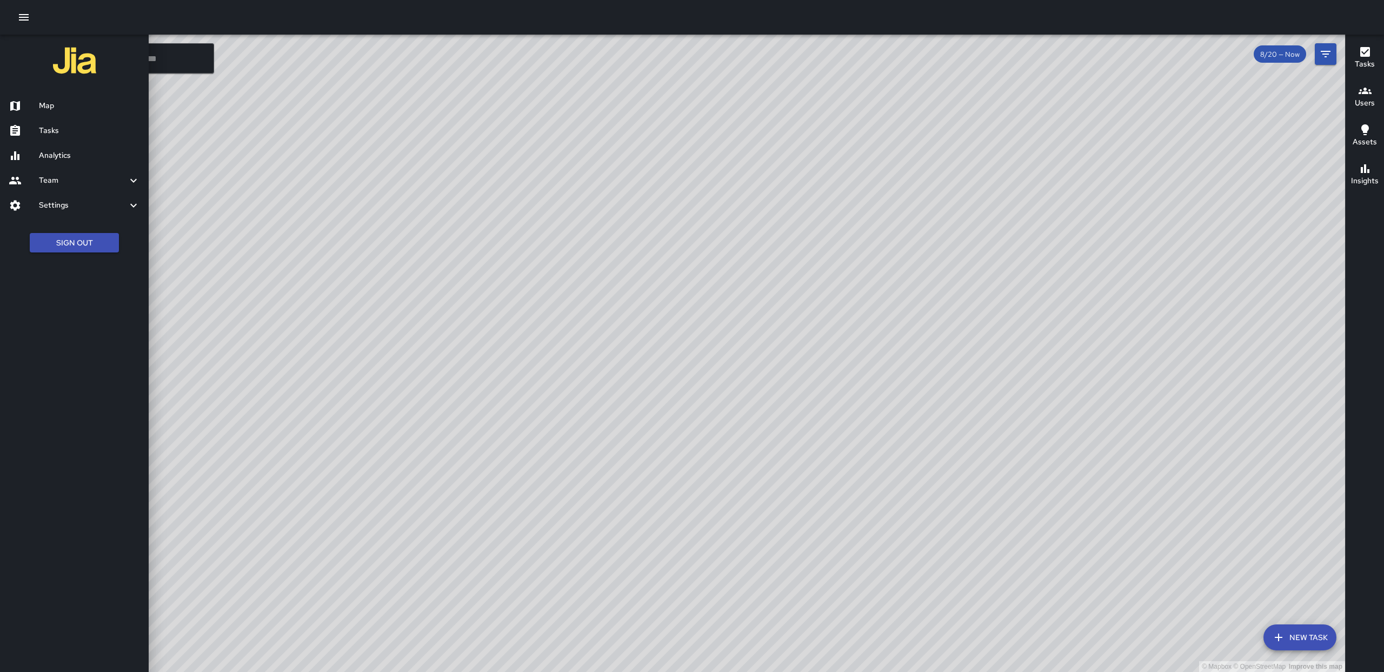
click at [15, 24] on div at bounding box center [692, 17] width 1384 height 35
click at [19, 16] on icon "button" at bounding box center [23, 17] width 13 height 13
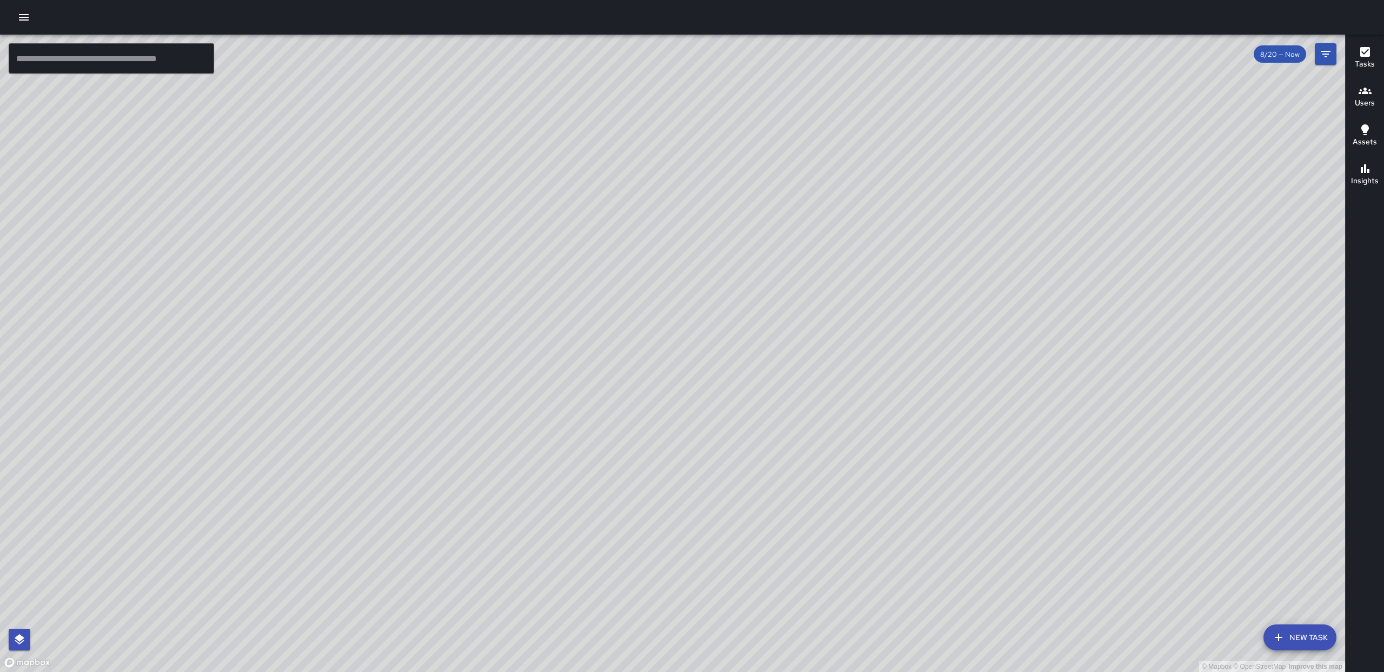
click at [29, 23] on icon "button" at bounding box center [23, 17] width 13 height 13
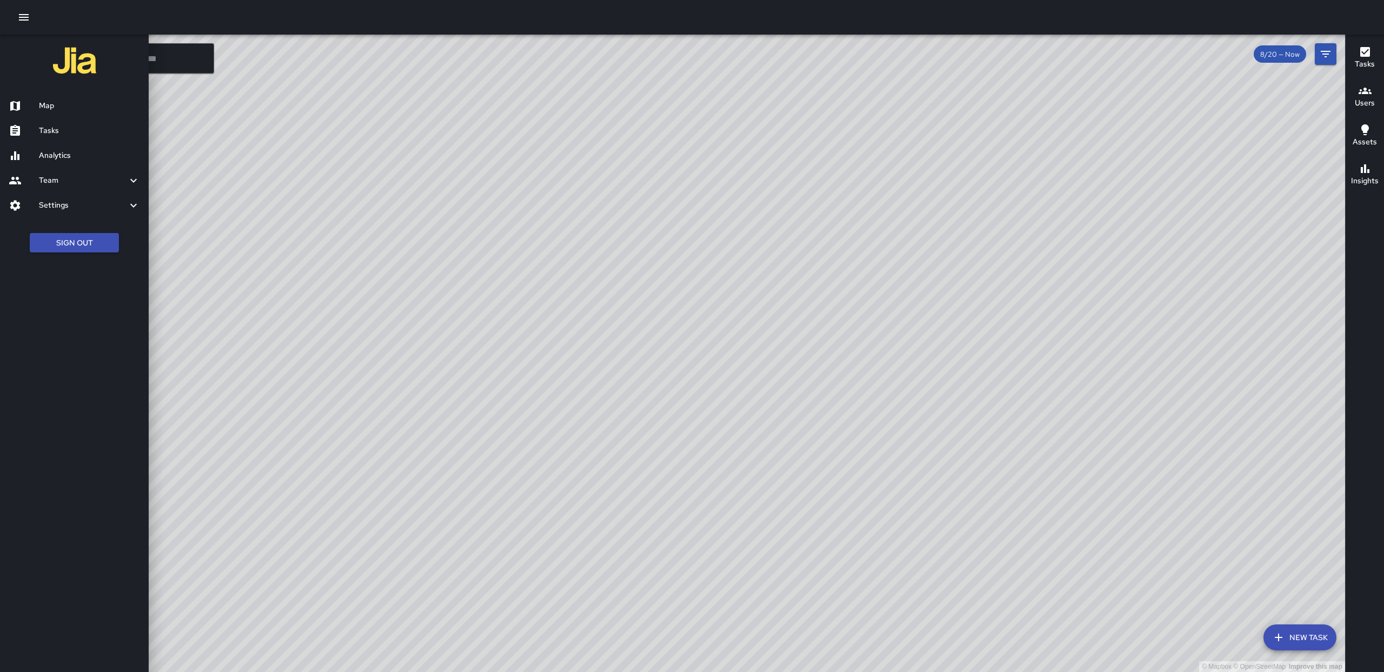
click at [50, 204] on h6 "Settings" at bounding box center [83, 205] width 88 height 12
click at [72, 349] on button "Sign Out" at bounding box center [74, 351] width 89 height 20
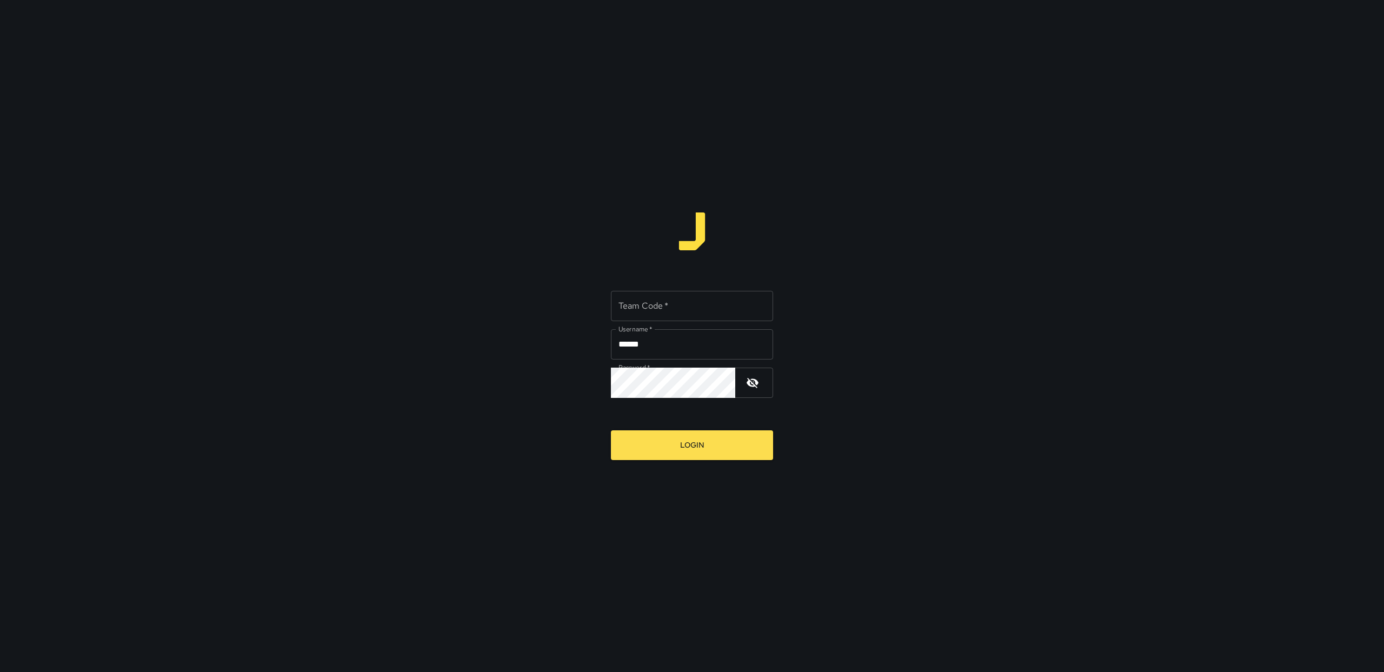
click at [699, 311] on input "Team Code   *" at bounding box center [692, 306] width 162 height 30
type input "*****"
click at [672, 442] on button "Login" at bounding box center [692, 445] width 162 height 30
